Goal: Transaction & Acquisition: Purchase product/service

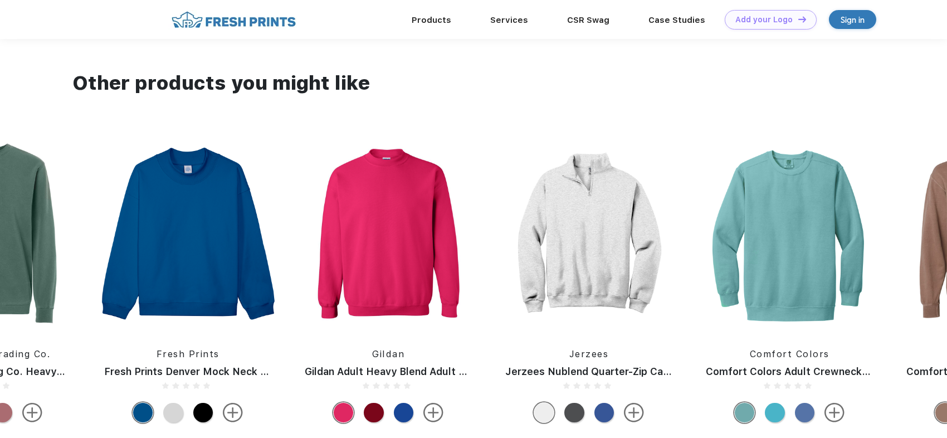
scroll to position [1003, 0]
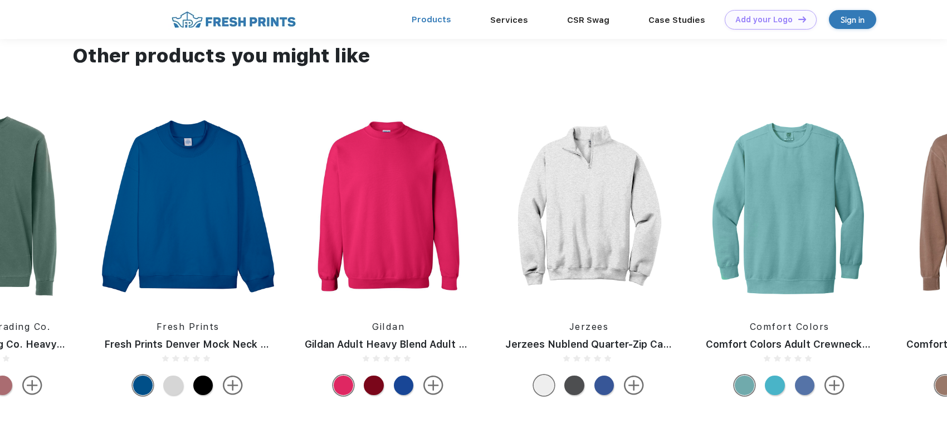
click at [432, 18] on link "Products" at bounding box center [432, 19] width 40 height 10
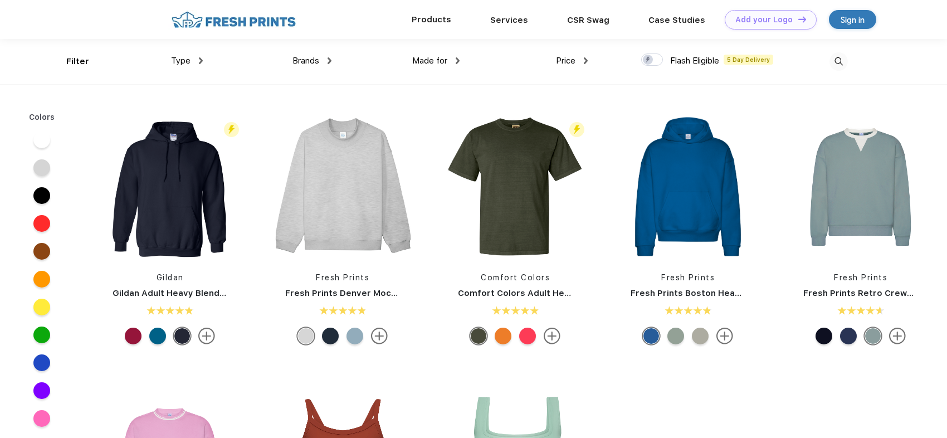
scroll to position [1, 0]
click at [197, 56] on div "Type" at bounding box center [187, 60] width 32 height 13
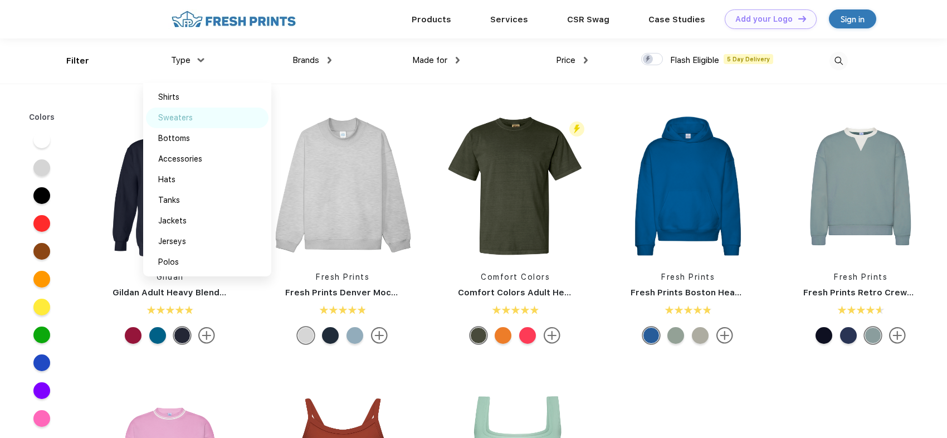
click at [183, 117] on div "Sweaters" at bounding box center [175, 118] width 35 height 12
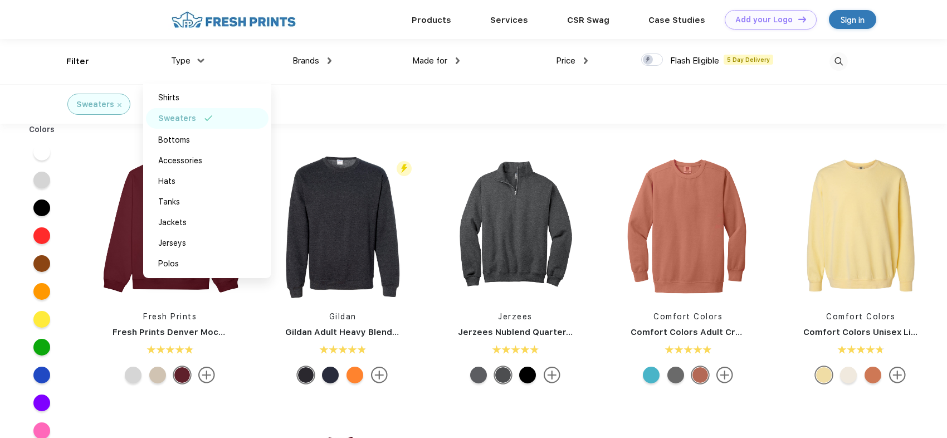
click at [145, 17] on div "Products Services Printing Fulfillment CSR Swag BIPOC-Owned Brands Women-Owned …" at bounding box center [473, 19] width 947 height 39
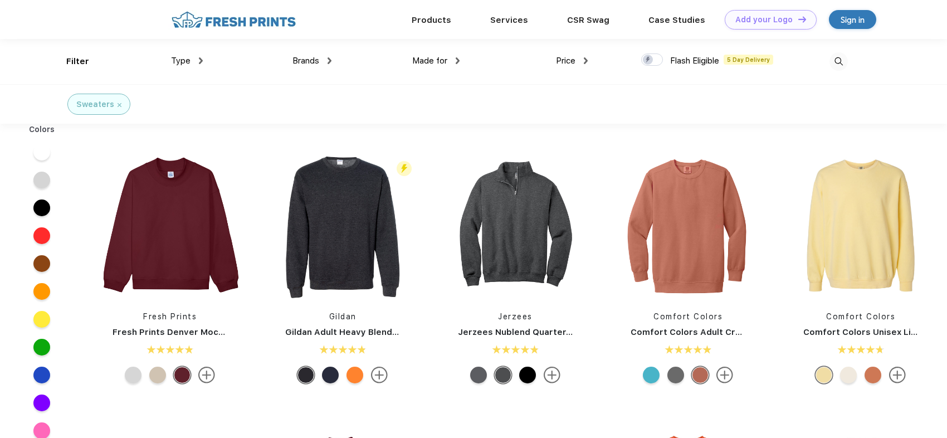
click at [443, 61] on span "Made for" at bounding box center [429, 61] width 35 height 10
click at [458, 56] on div "Made for" at bounding box center [435, 61] width 47 height 13
click at [407, 134] on div "Men" at bounding box center [408, 139] width 16 height 12
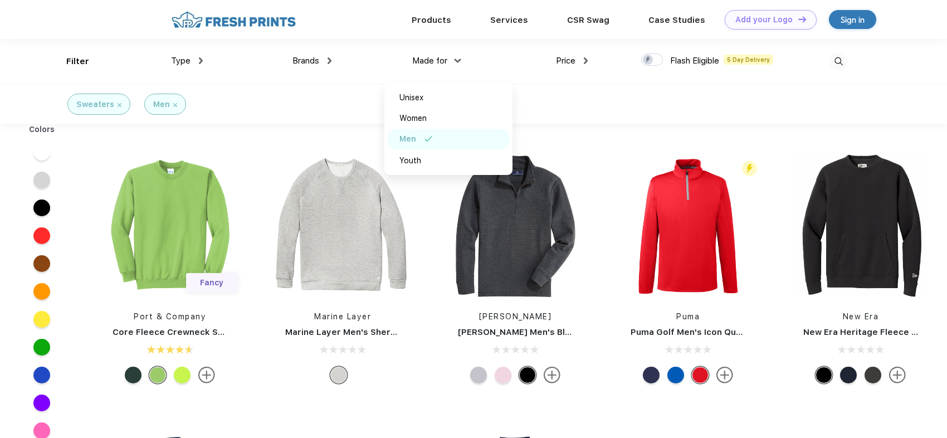
click at [387, 14] on div at bounding box center [280, 20] width 224 height 20
click at [328, 61] on img at bounding box center [330, 60] width 4 height 7
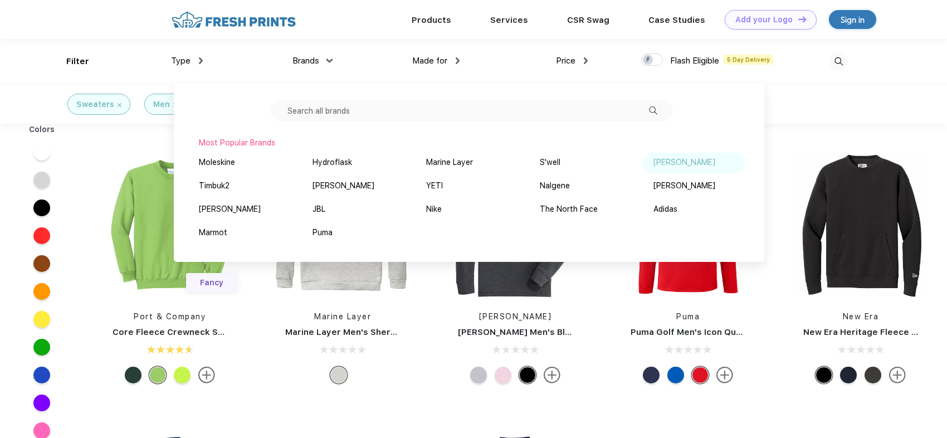
click at [696, 162] on div "[PERSON_NAME]" at bounding box center [685, 163] width 62 height 12
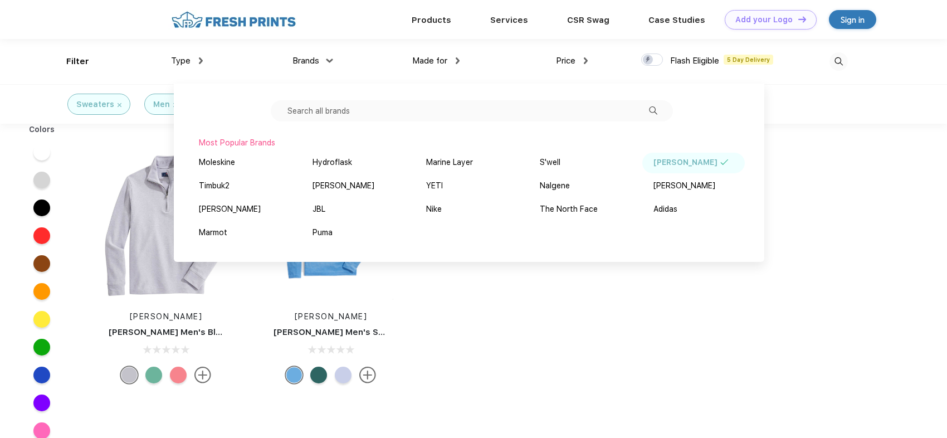
click at [916, 25] on div "Products Services Printing Fulfillment CSR Swag BIPOC-Owned Brands Women-Owned …" at bounding box center [473, 19] width 947 height 39
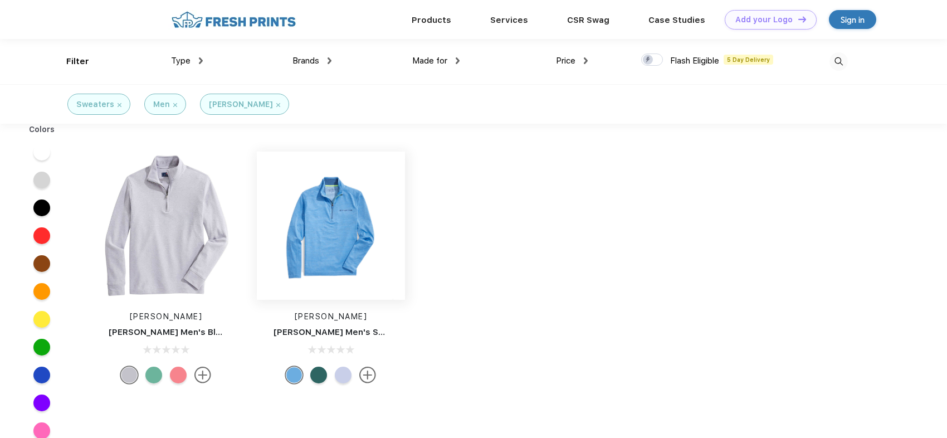
click at [322, 236] on img at bounding box center [331, 226] width 148 height 148
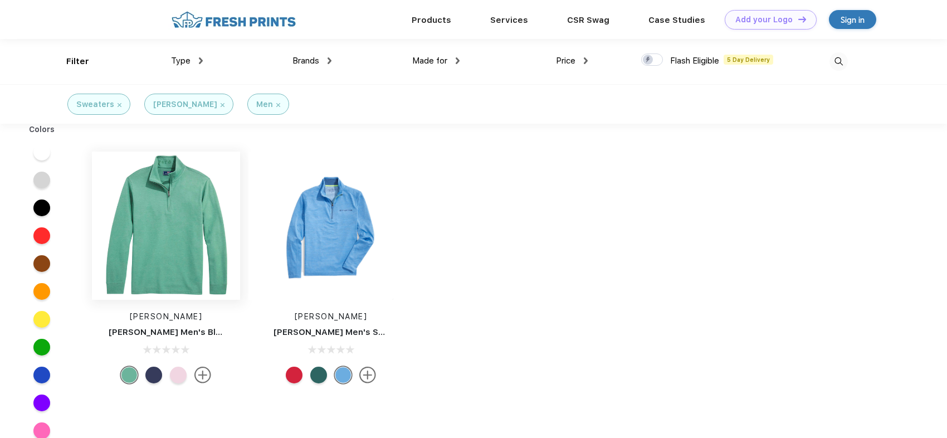
scroll to position [1, 0]
click at [173, 211] on img at bounding box center [166, 225] width 148 height 148
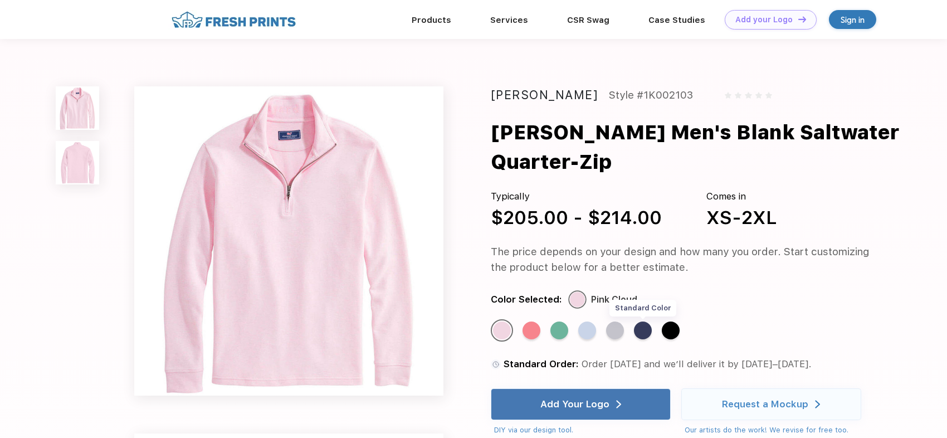
click at [645, 331] on div "Standard Color" at bounding box center [643, 331] width 18 height 18
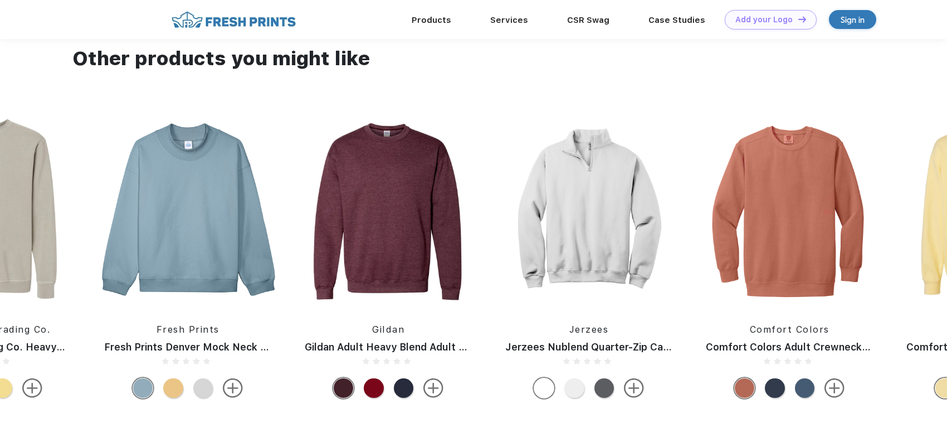
scroll to position [1003, 0]
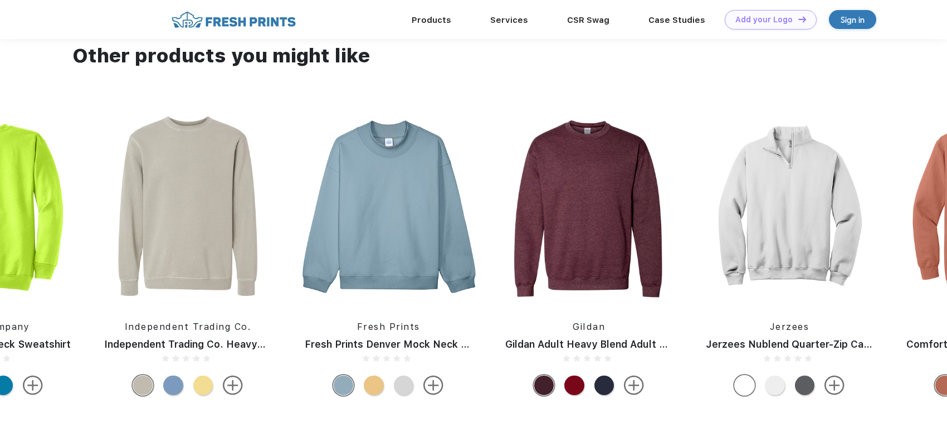
drag, startPoint x: 102, startPoint y: 191, endPoint x: 995, endPoint y: 230, distance: 894.2
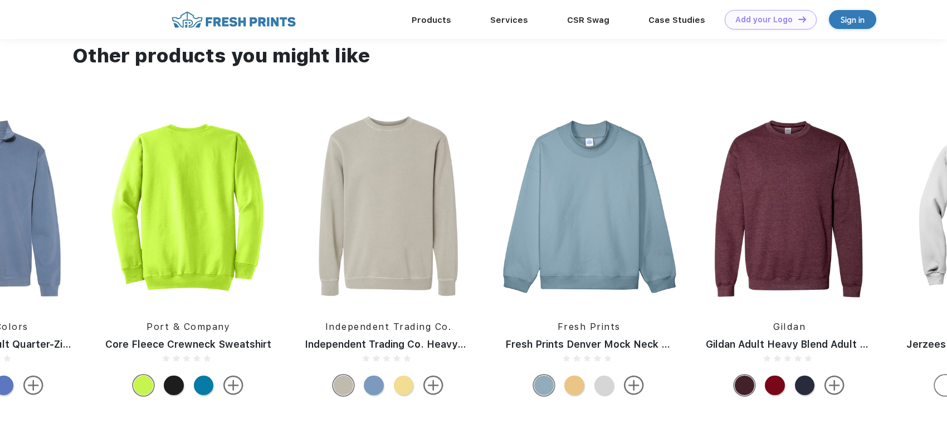
drag, startPoint x: 92, startPoint y: 214, endPoint x: 1005, endPoint y: 242, distance: 913.9
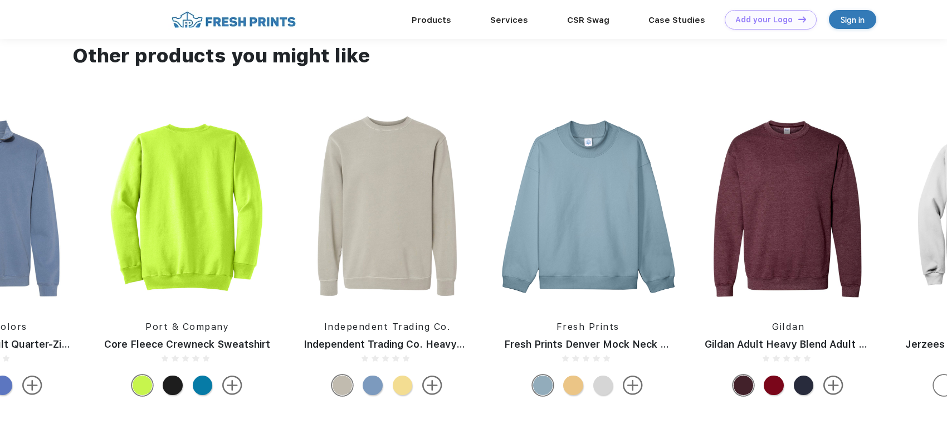
drag, startPoint x: 28, startPoint y: 201, endPoint x: -59, endPoint y: 187, distance: 88.1
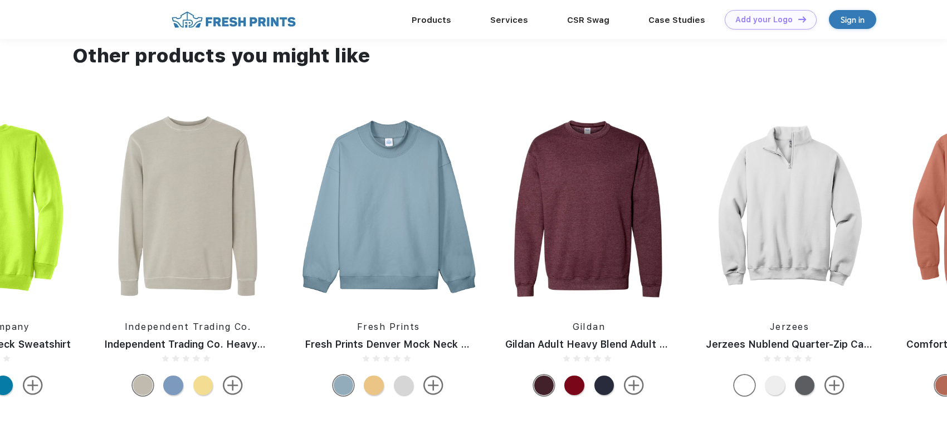
drag, startPoint x: 189, startPoint y: 198, endPoint x: 545, endPoint y: 204, distance: 355.6
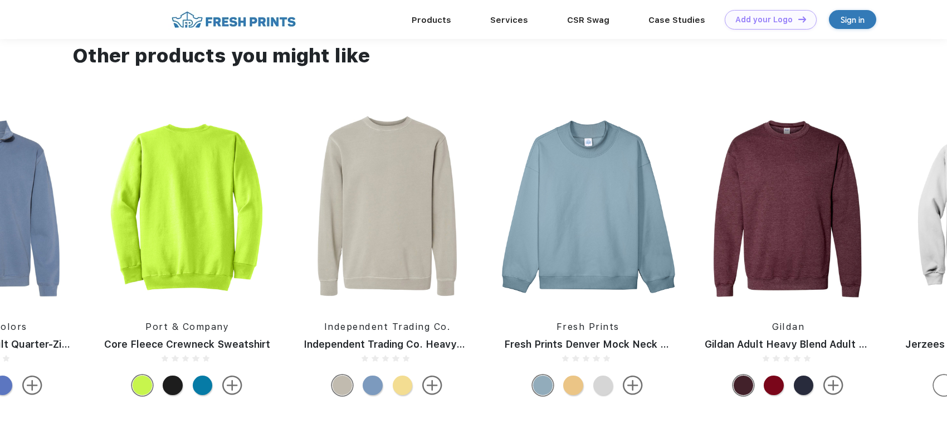
drag, startPoint x: 245, startPoint y: 213, endPoint x: 583, endPoint y: 211, distance: 338.3
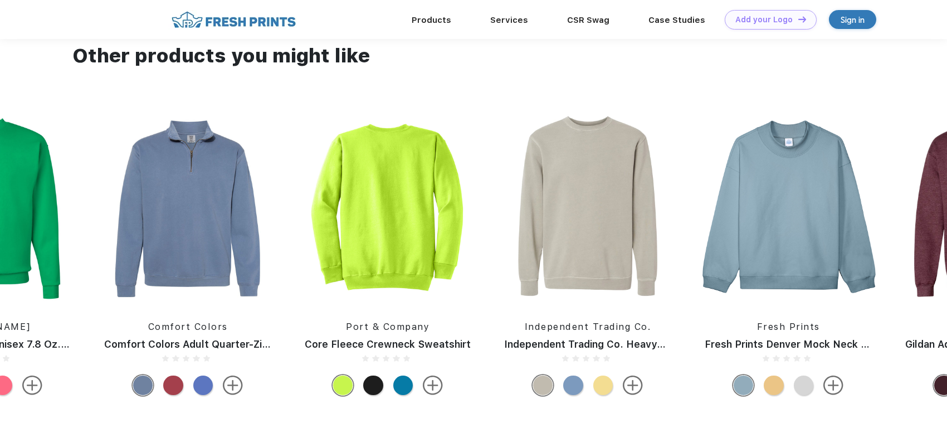
click at [609, 260] on img at bounding box center [587, 207] width 189 height 189
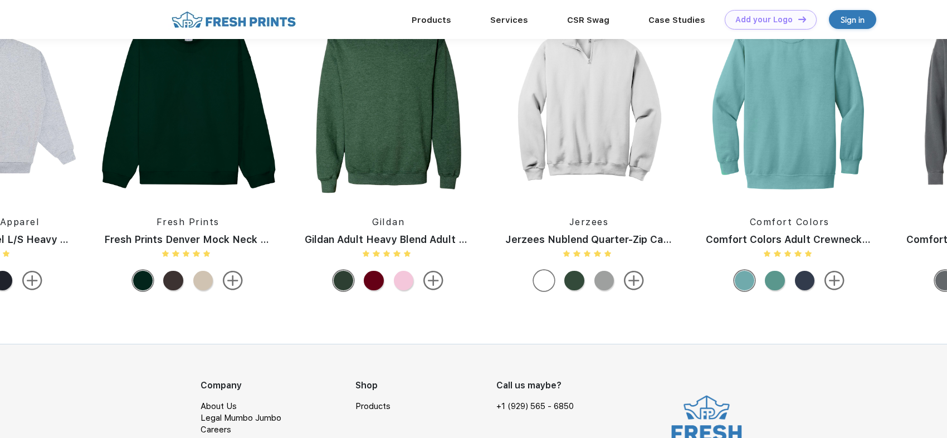
scroll to position [1003, 0]
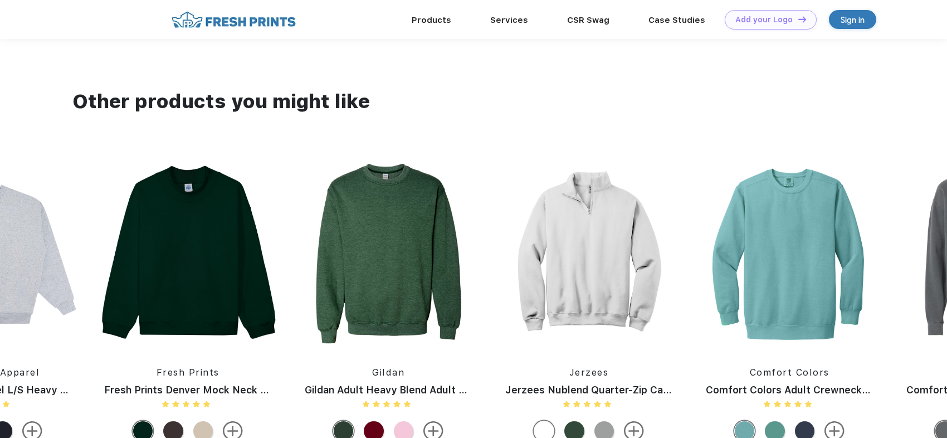
click at [793, 288] on img at bounding box center [789, 253] width 189 height 189
